Goal: Information Seeking & Learning: Find specific page/section

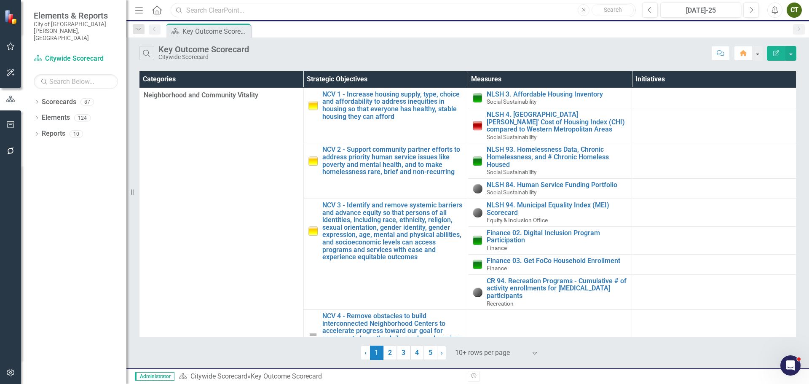
click at [239, 14] on input "text" at bounding box center [403, 10] width 465 height 15
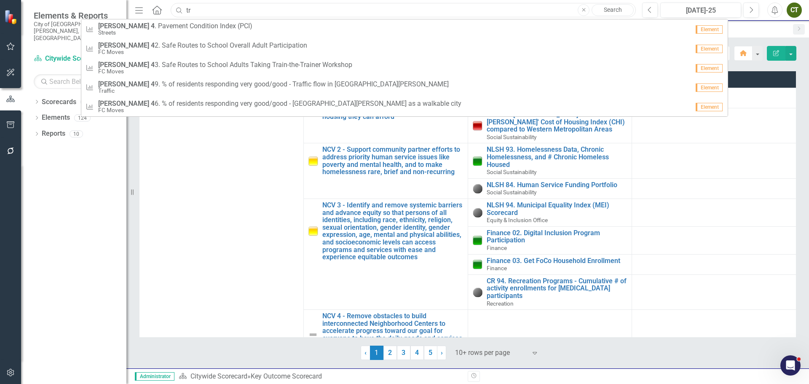
type input "t"
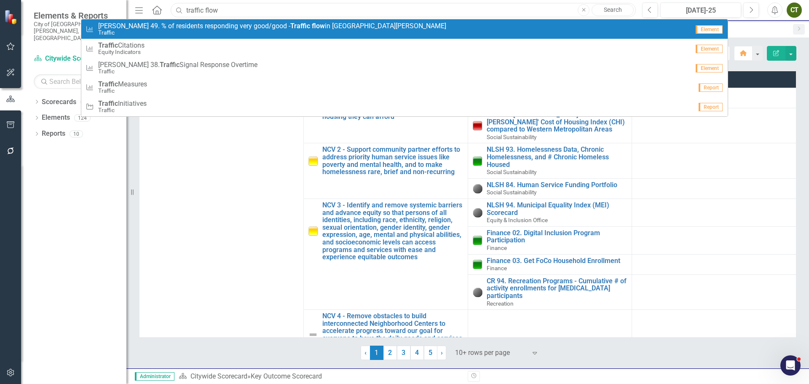
type input "traffic flow"
click at [260, 24] on span "[PERSON_NAME] 49. % of residents responding very good/good - Traffic flow in [G…" at bounding box center [272, 26] width 348 height 8
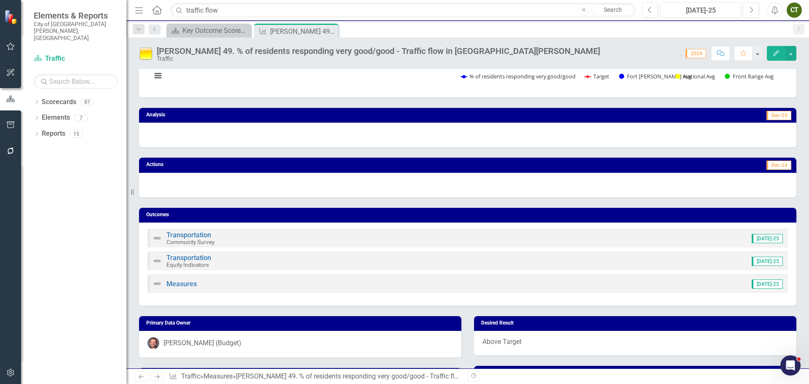
scroll to position [123, 0]
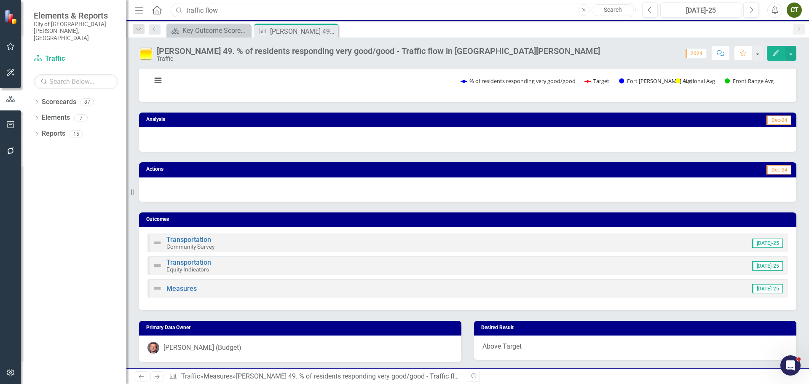
drag, startPoint x: 222, startPoint y: 8, endPoint x: 161, endPoint y: 15, distance: 61.5
click at [161, 15] on div "Menu Home Search traffic flow Close Search" at bounding box center [383, 10] width 501 height 16
click at [195, 9] on input "text" at bounding box center [403, 10] width 465 height 15
drag, startPoint x: 250, startPoint y: 12, endPoint x: 158, endPoint y: -4, distance: 93.7
click at [158, 0] on html "Elements & Reports City of [GEOGRAPHIC_DATA][PERSON_NAME], [GEOGRAPHIC_DATA] Sc…" at bounding box center [404, 192] width 809 height 384
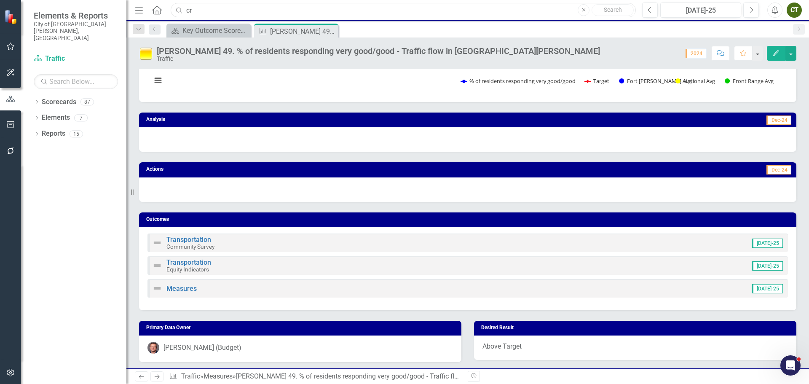
type input "c"
click at [332, 32] on icon "Close" at bounding box center [330, 31] width 8 height 7
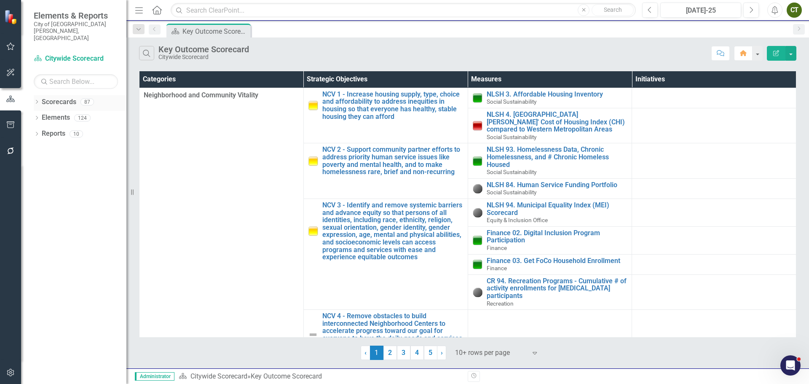
click at [35, 100] on icon "Dropdown" at bounding box center [37, 102] width 6 height 5
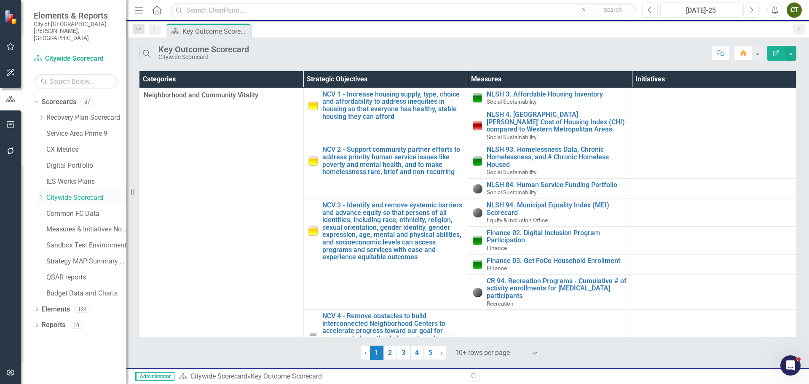
click at [44, 195] on icon "Dropdown" at bounding box center [41, 197] width 6 height 5
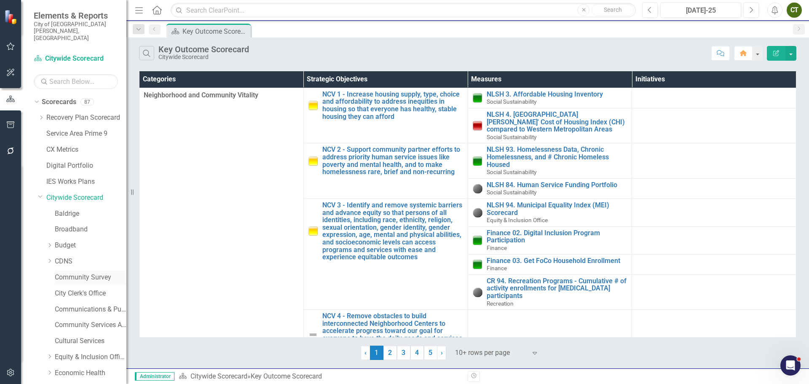
click at [78, 273] on link "Community Survey" at bounding box center [91, 278] width 72 height 10
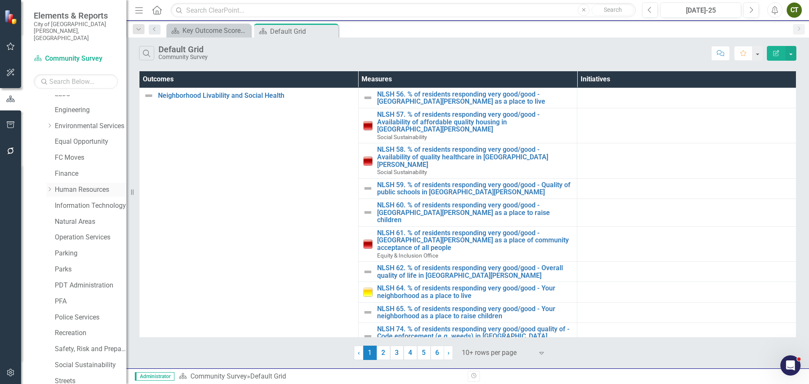
scroll to position [622, 0]
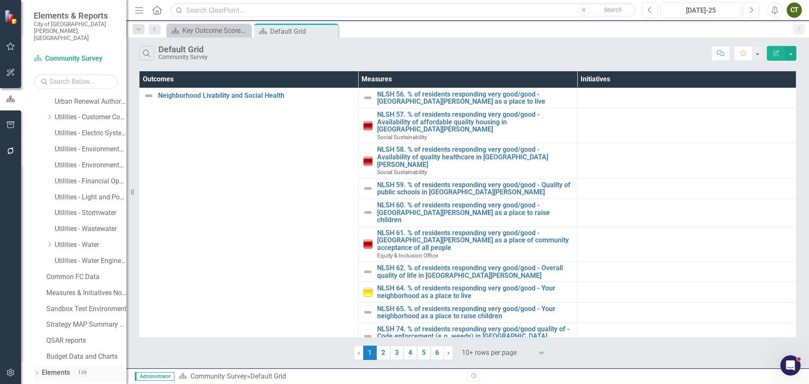
click at [60, 368] on link "Elements" at bounding box center [56, 373] width 28 height 10
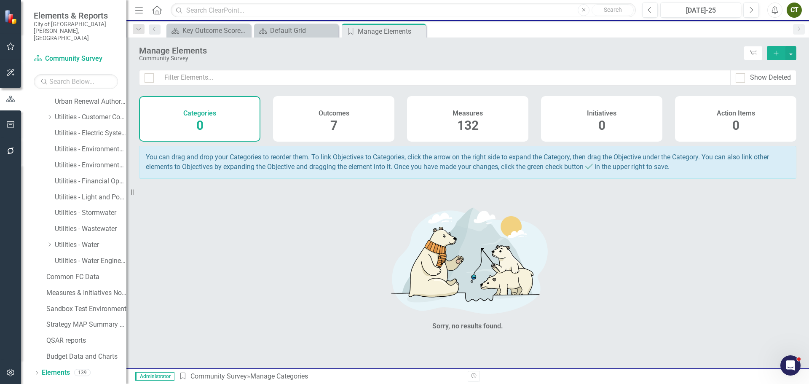
click at [460, 126] on span "132" at bounding box center [467, 125] width 21 height 15
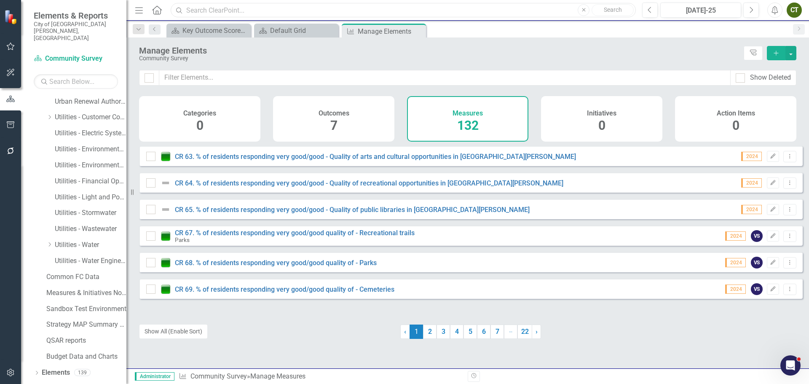
click at [247, 9] on input "text" at bounding box center [403, 10] width 465 height 15
type input "nlsh 97"
drag, startPoint x: 244, startPoint y: 10, endPoint x: 176, endPoint y: 10, distance: 68.7
click at [171, 10] on input "nlsh 97" at bounding box center [403, 10] width 465 height 15
click at [220, 6] on input "nlsh 97" at bounding box center [403, 10] width 465 height 15
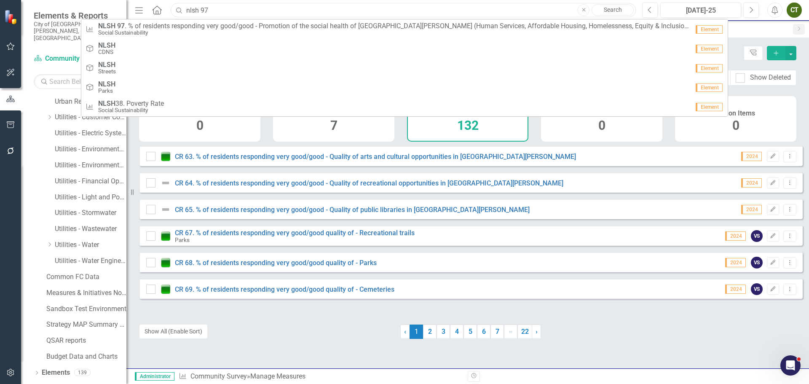
click at [198, 6] on input "nlsh 97" at bounding box center [403, 10] width 465 height 15
click at [209, 8] on input "nlsh 97" at bounding box center [403, 10] width 465 height 15
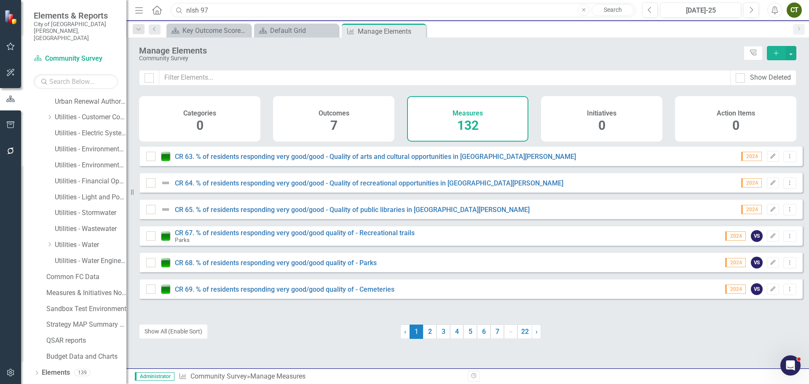
drag, startPoint x: 209, startPoint y: 8, endPoint x: 118, endPoint y: -1, distance: 91.5
click at [118, 0] on html "Elements & Reports City of [GEOGRAPHIC_DATA][PERSON_NAME], [GEOGRAPHIC_DATA] Sc…" at bounding box center [404, 192] width 809 height 384
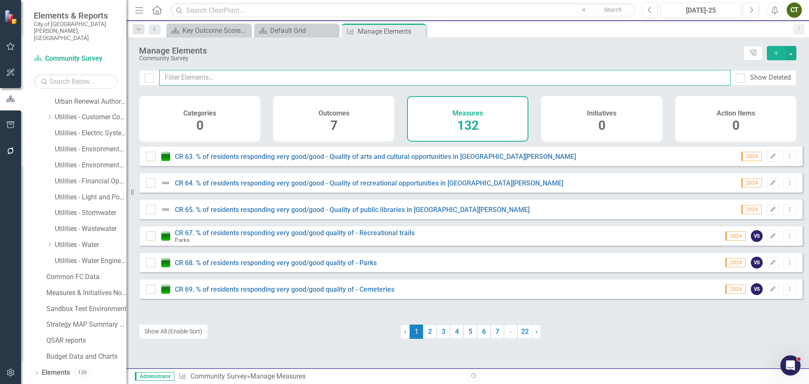
click at [241, 76] on input "text" at bounding box center [444, 78] width 571 height 16
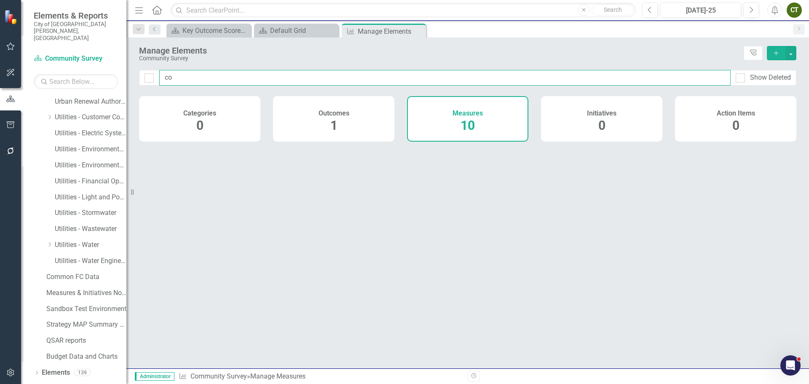
type input "c"
type input "participate"
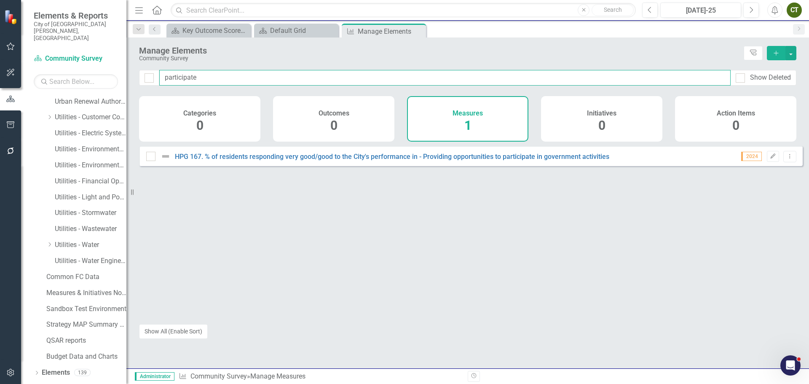
drag, startPoint x: 210, startPoint y: 76, endPoint x: 115, endPoint y: 75, distance: 95.6
click at [115, 75] on div "Elements & Reports City of [GEOGRAPHIC_DATA][PERSON_NAME], [GEOGRAPHIC_DATA] Sc…" at bounding box center [404, 192] width 809 height 384
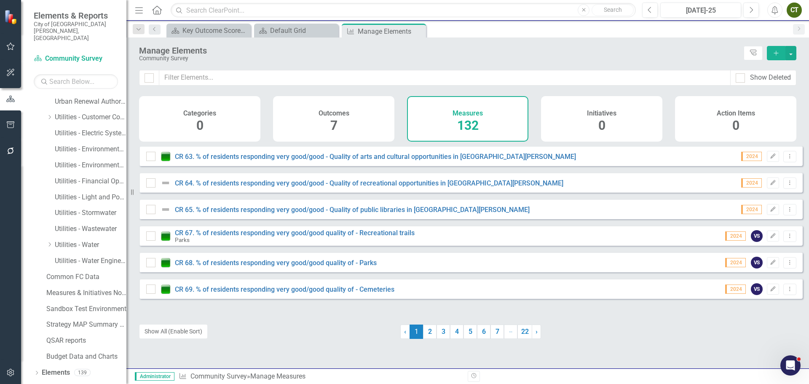
click at [0, 0] on icon "Close" at bounding box center [0, 0] width 0 height 0
